Goal: Information Seeking & Learning: Learn about a topic

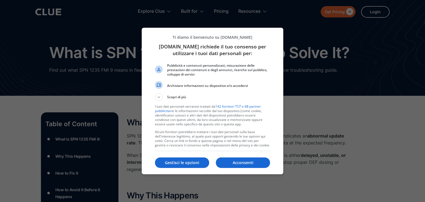
click at [360, 130] on div at bounding box center [212, 101] width 425 height 202
click at [357, 126] on div at bounding box center [212, 101] width 425 height 202
